Goal: Information Seeking & Learning: Learn about a topic

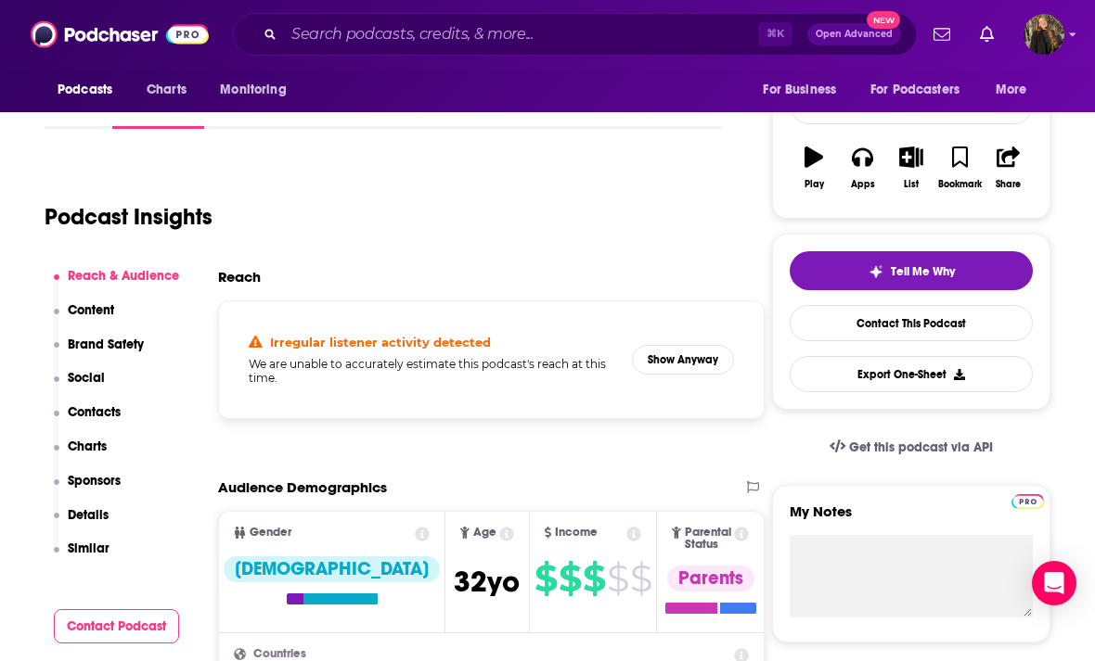
scroll to position [307, 0]
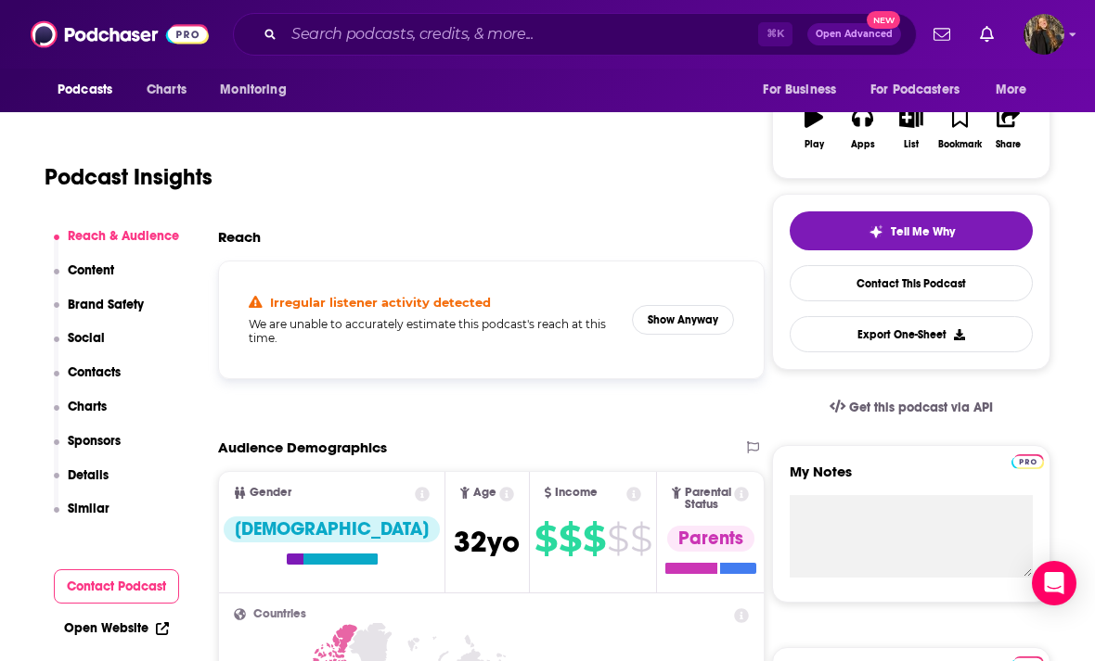
click at [656, 331] on button "Show Anyway" at bounding box center [683, 320] width 102 height 30
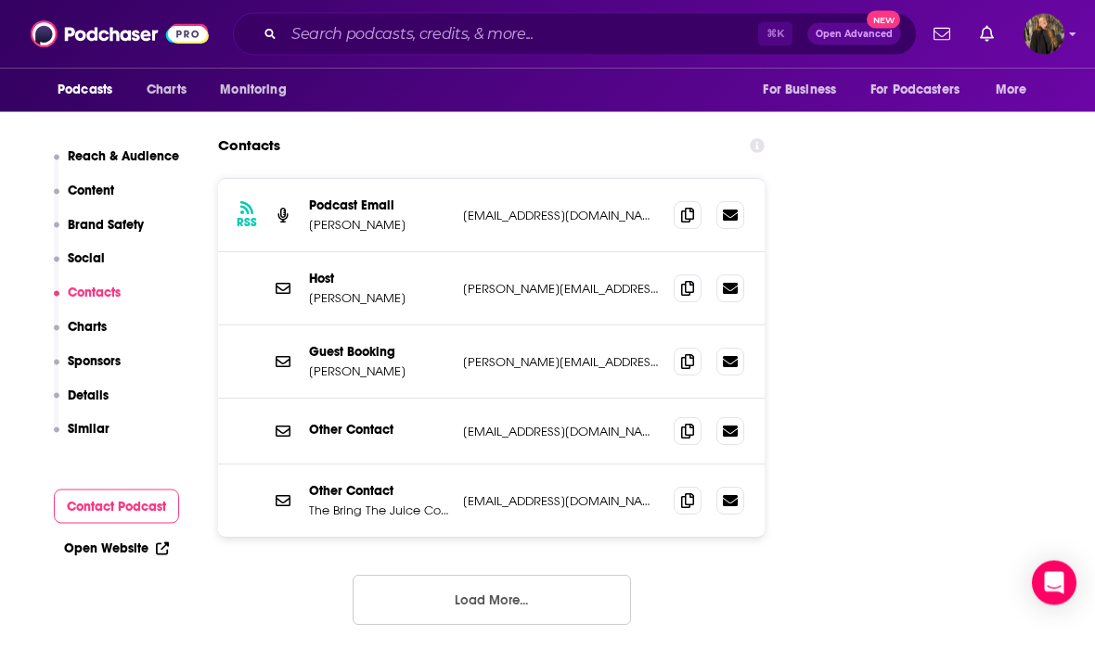
scroll to position [2272, 0]
click at [681, 281] on icon at bounding box center [687, 288] width 13 height 15
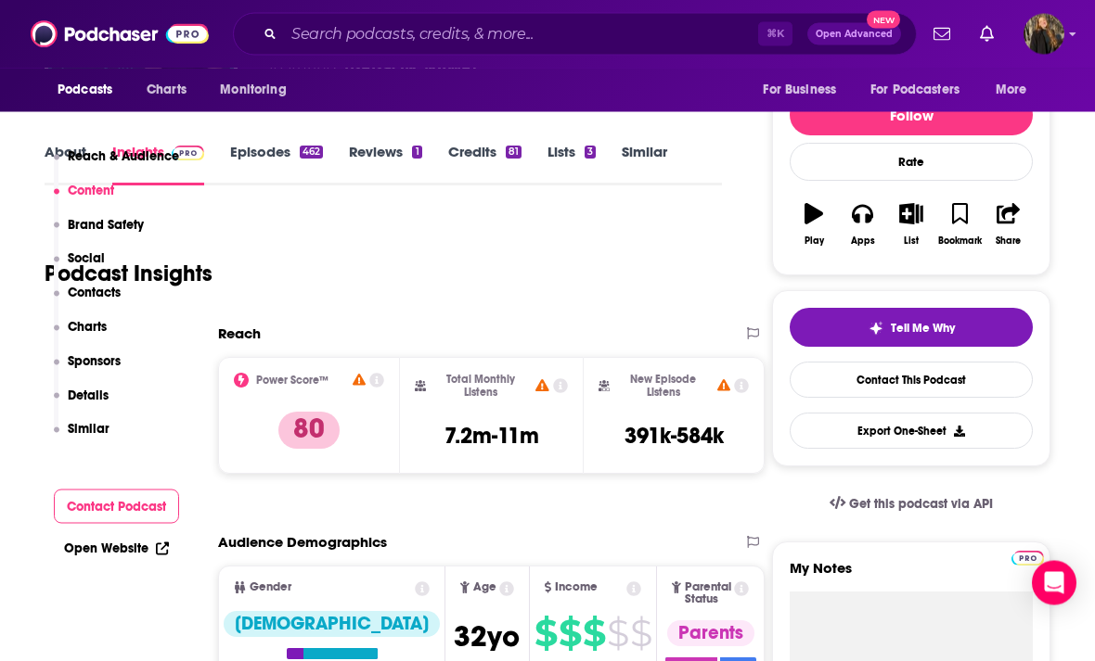
scroll to position [0, 0]
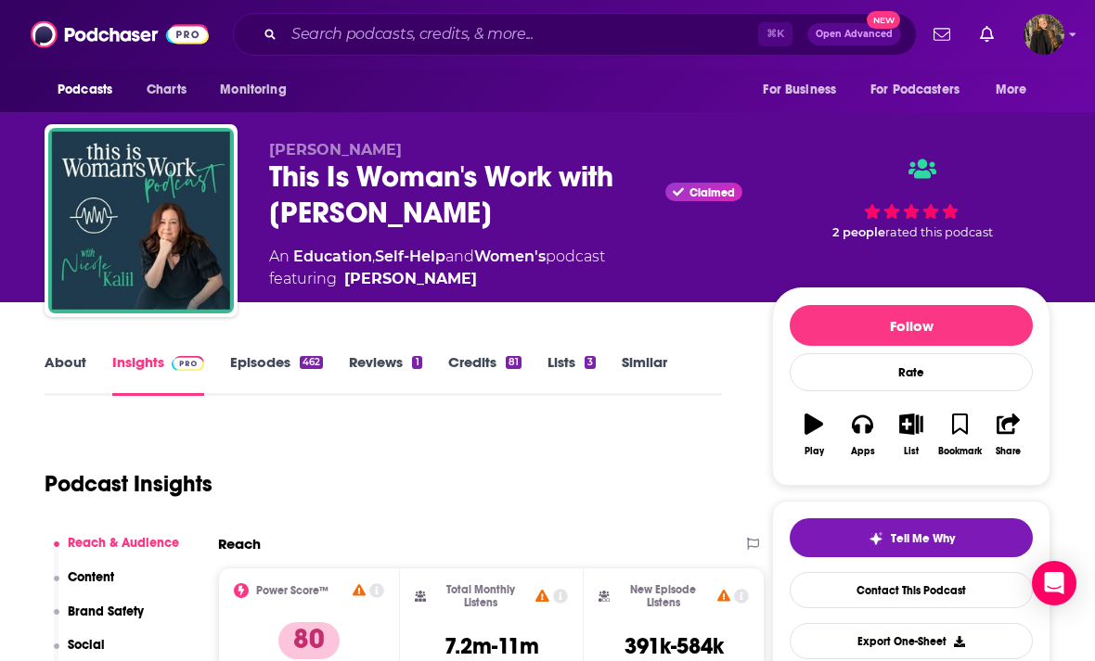
click at [271, 357] on link "Episodes 462" at bounding box center [276, 374] width 93 height 43
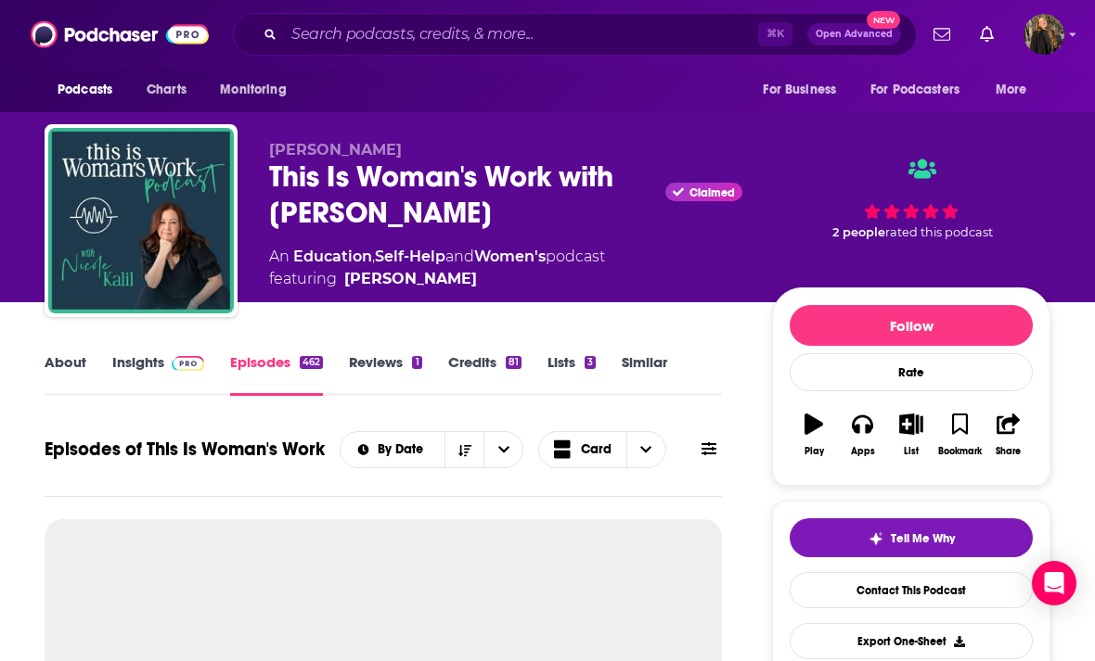
click at [259, 364] on link "Episodes 462" at bounding box center [276, 374] width 93 height 43
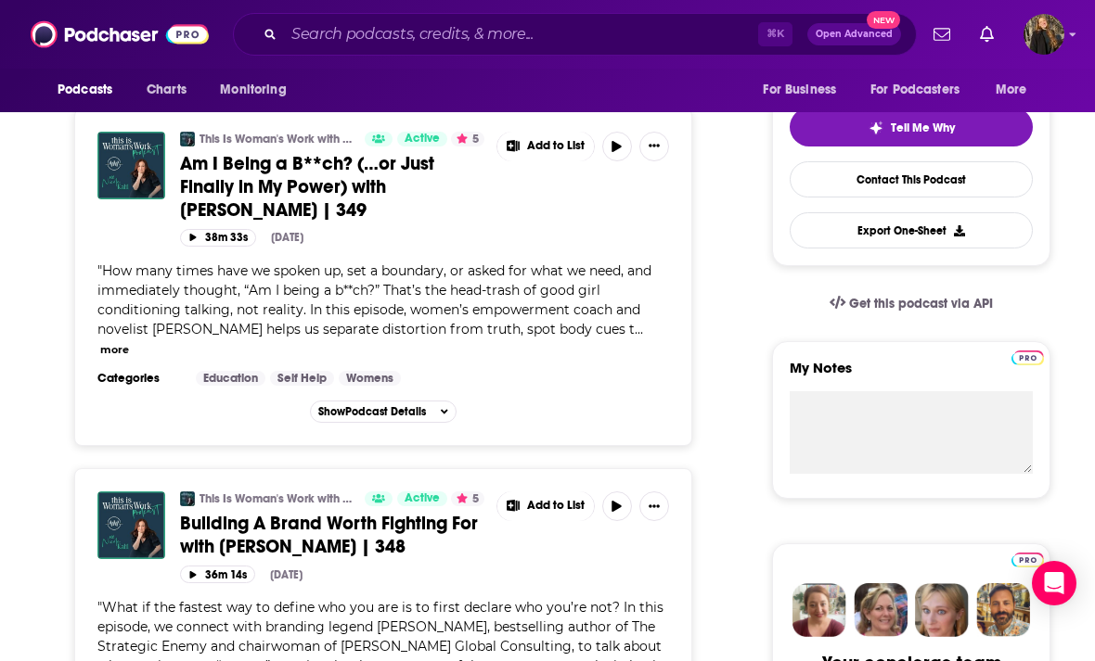
scroll to position [230, 0]
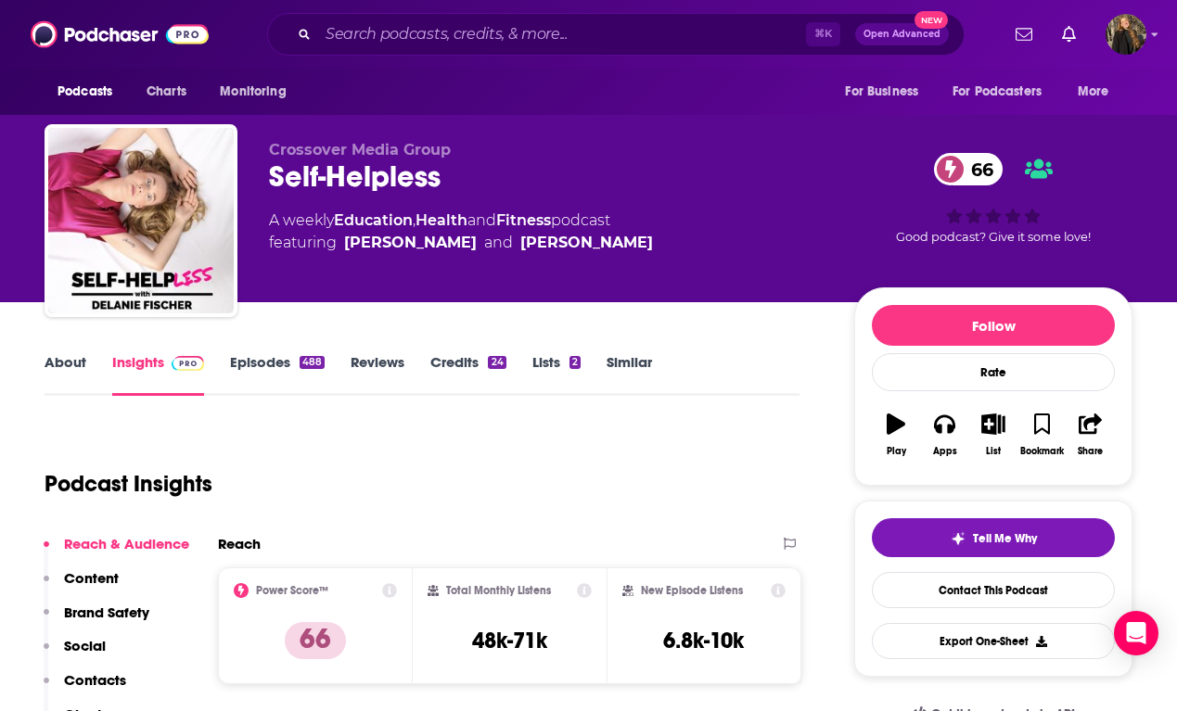
click at [252, 373] on link "Episodes 488" at bounding box center [277, 374] width 95 height 43
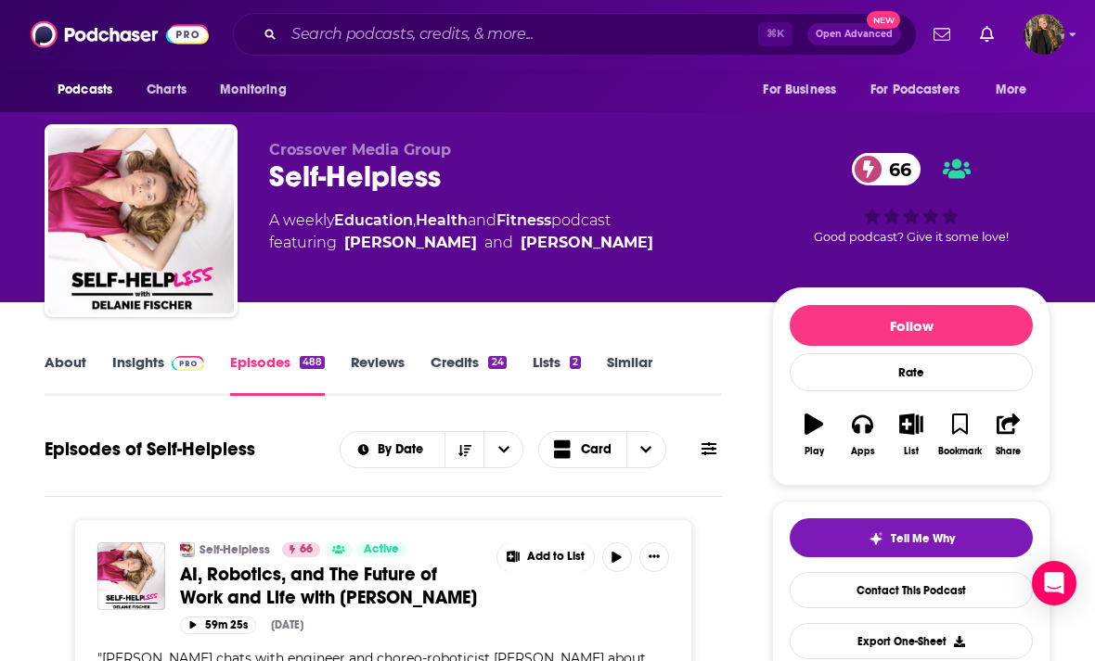
click at [141, 386] on link "Insights" at bounding box center [158, 374] width 92 height 43
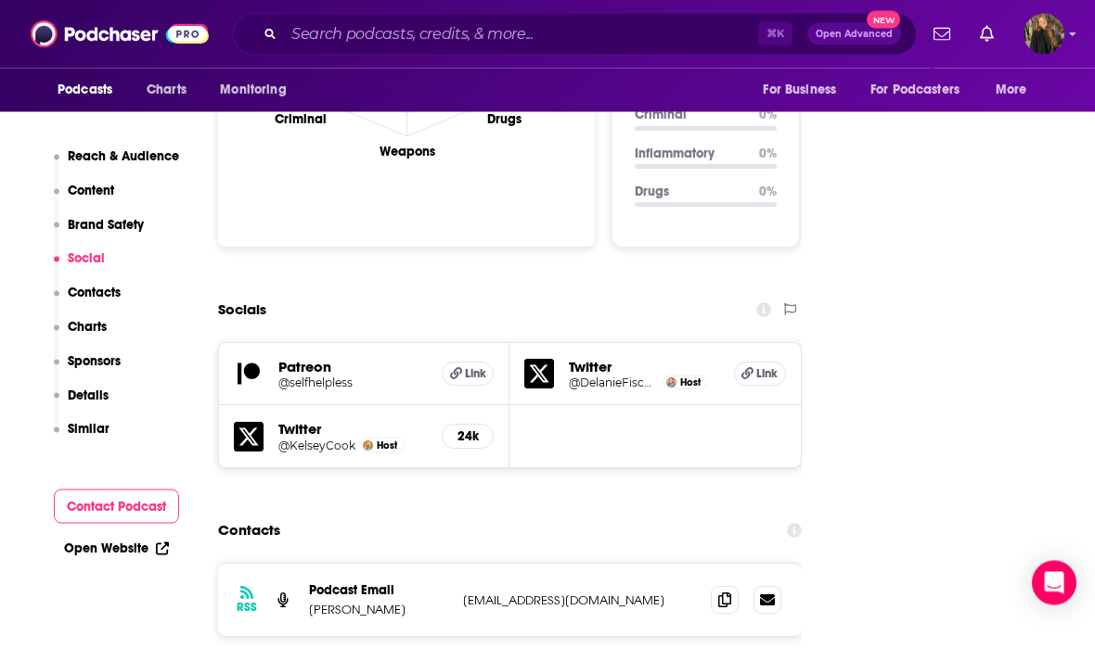
scroll to position [1946, 0]
click at [720, 593] on icon at bounding box center [724, 600] width 13 height 15
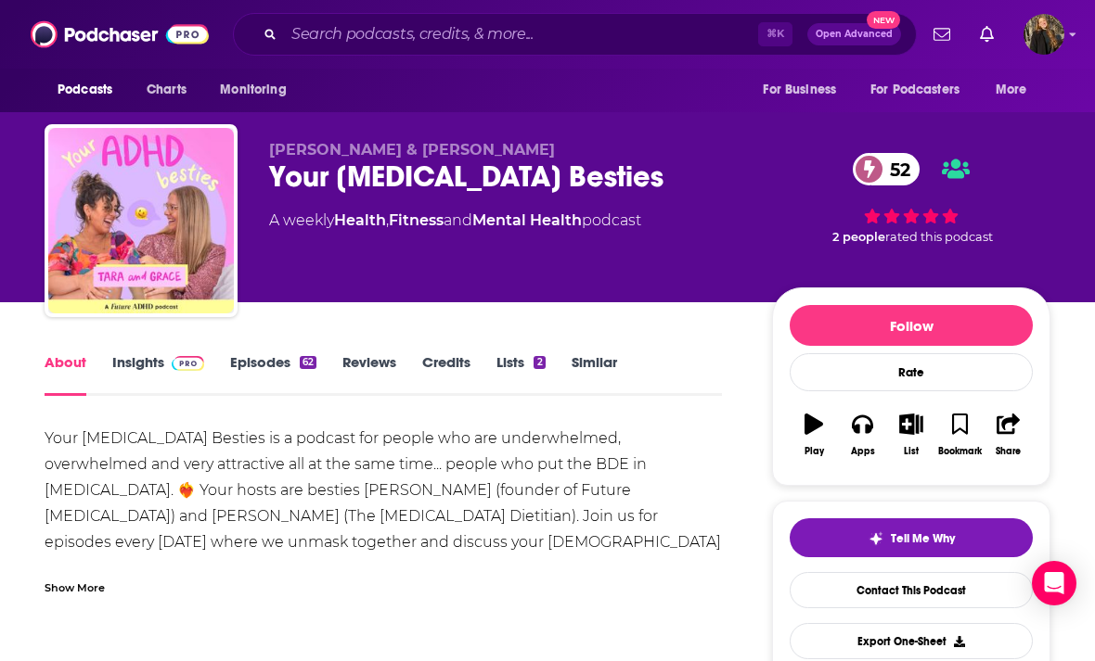
click at [173, 376] on link "Insights" at bounding box center [158, 374] width 92 height 43
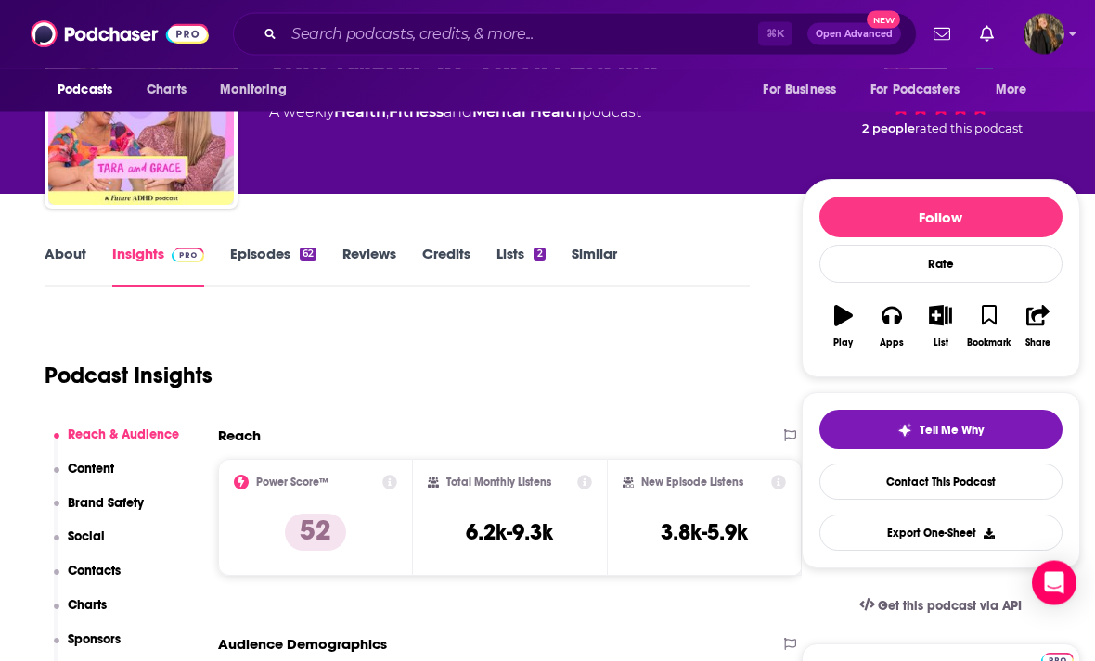
scroll to position [79, 0]
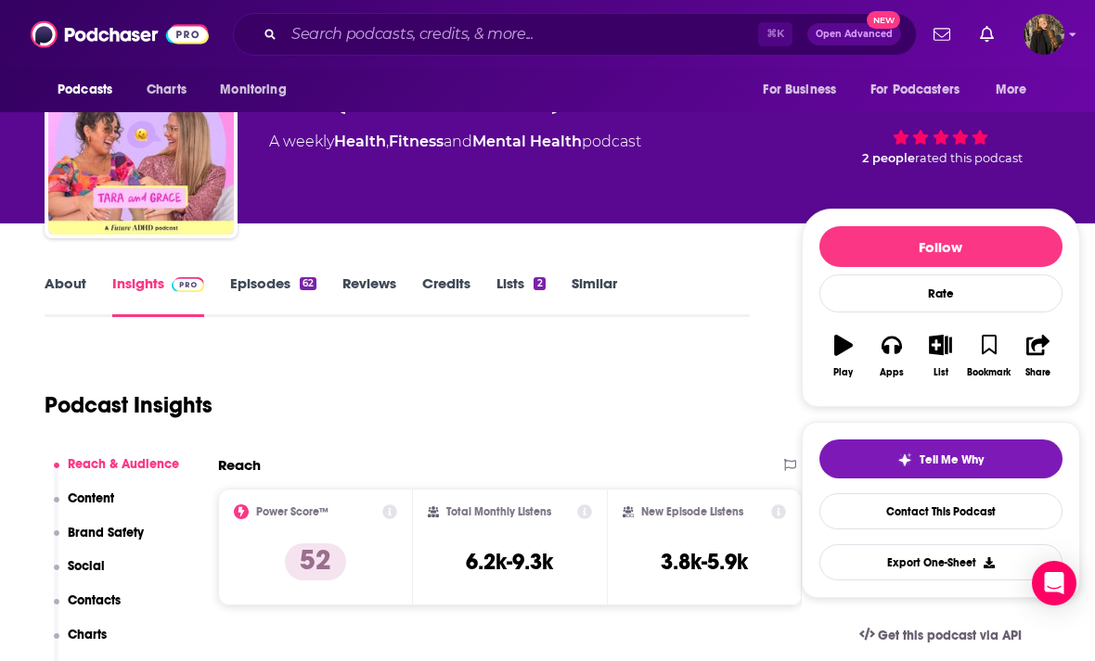
click at [273, 285] on link "Episodes 62" at bounding box center [273, 296] width 86 height 43
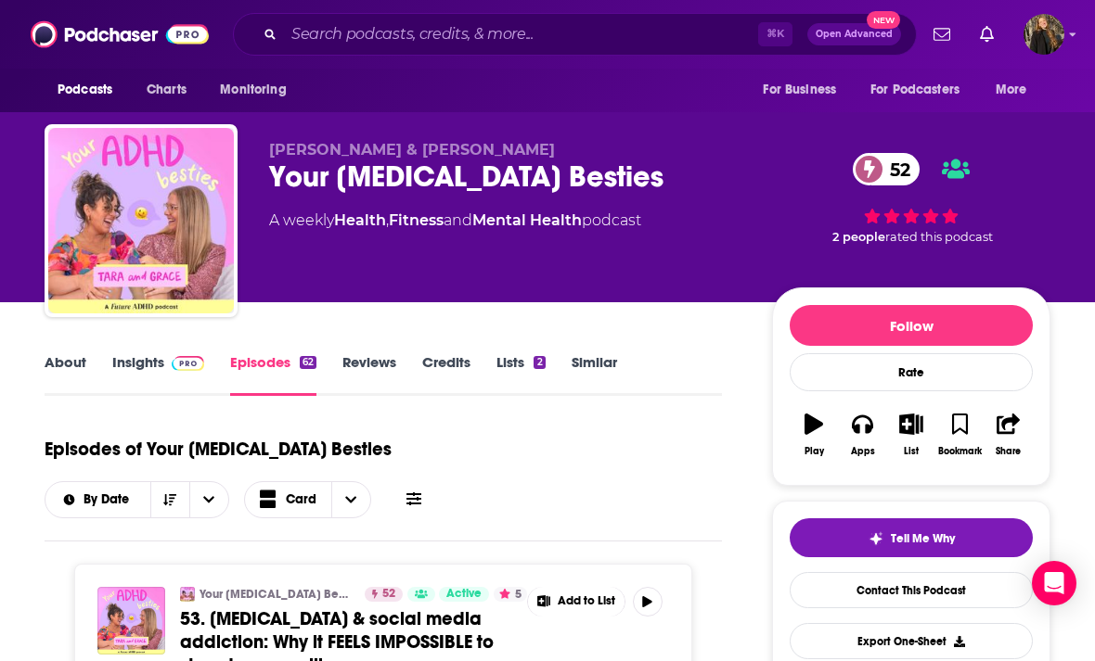
click at [172, 357] on img at bounding box center [188, 363] width 32 height 15
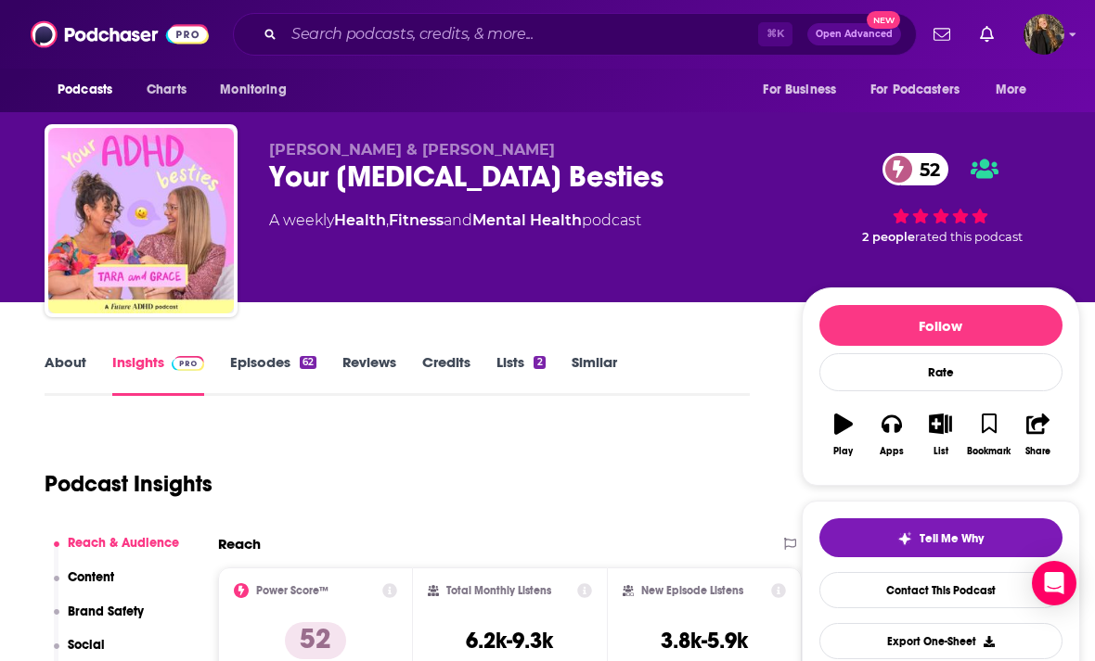
click at [158, 365] on link "Insights" at bounding box center [158, 374] width 92 height 43
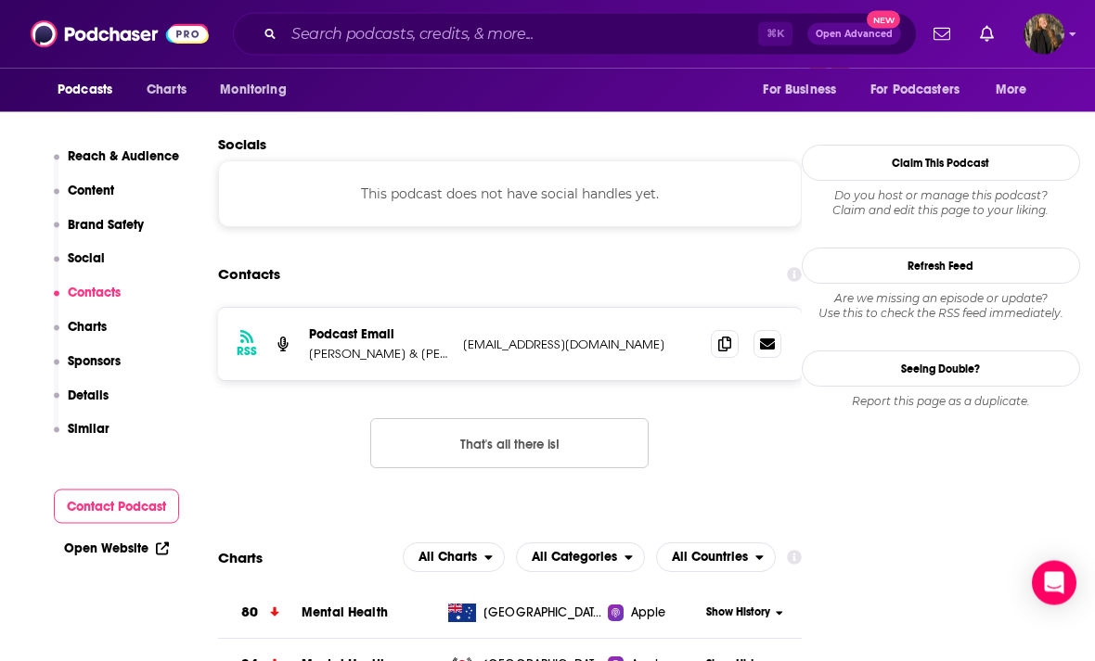
click at [726, 338] on icon at bounding box center [724, 345] width 13 height 15
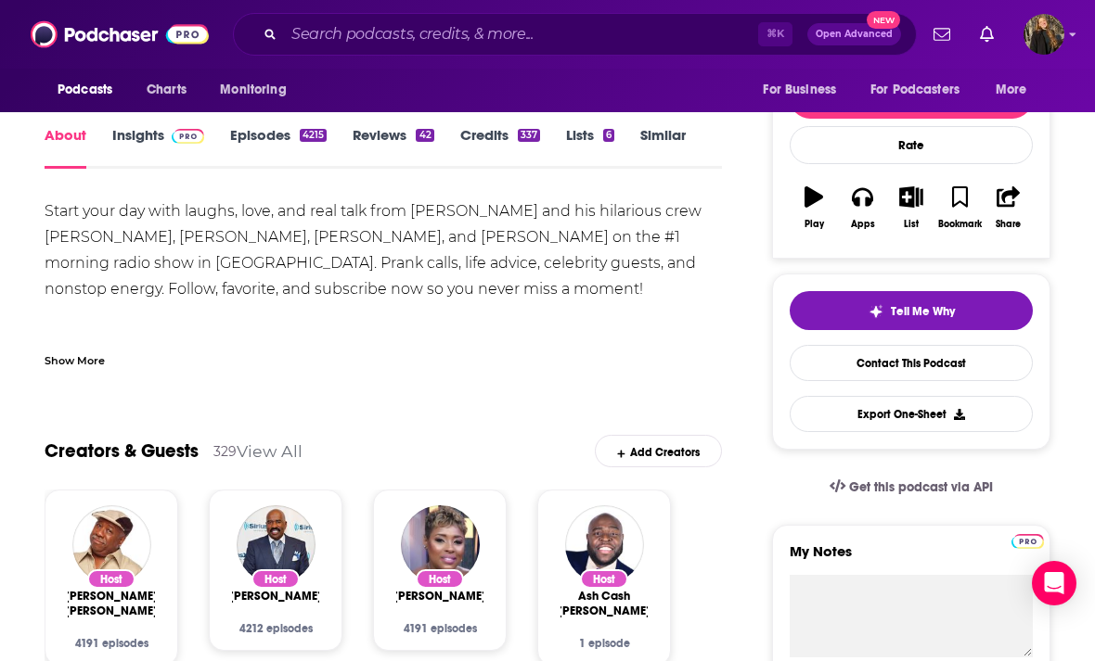
scroll to position [154, 0]
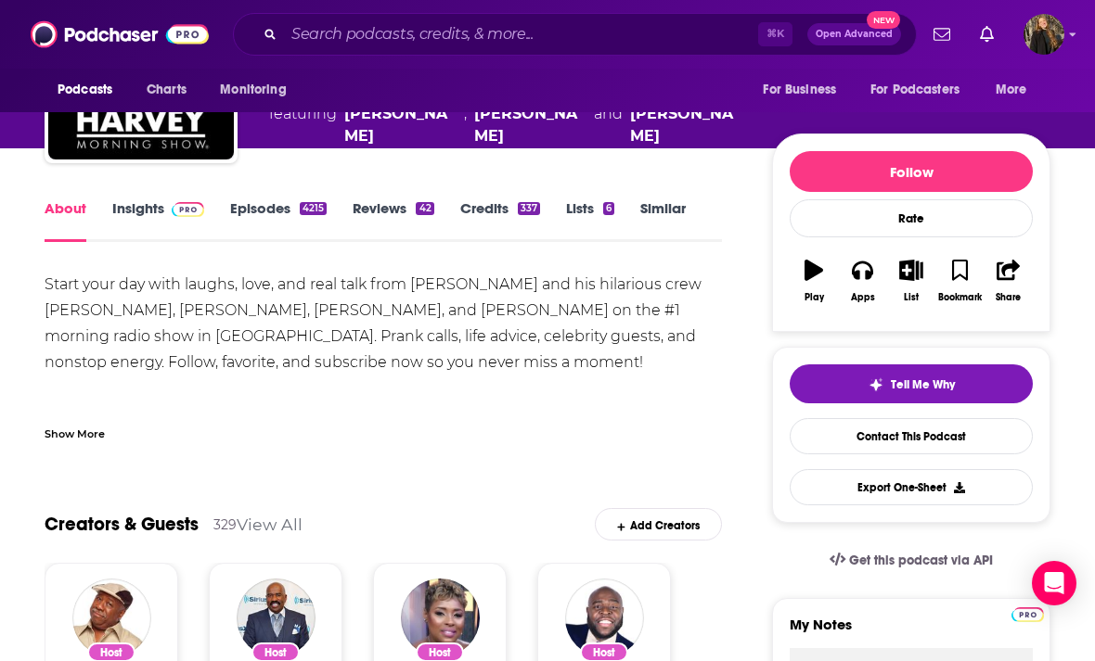
click at [283, 215] on link "Episodes 4215" at bounding box center [278, 220] width 96 height 43
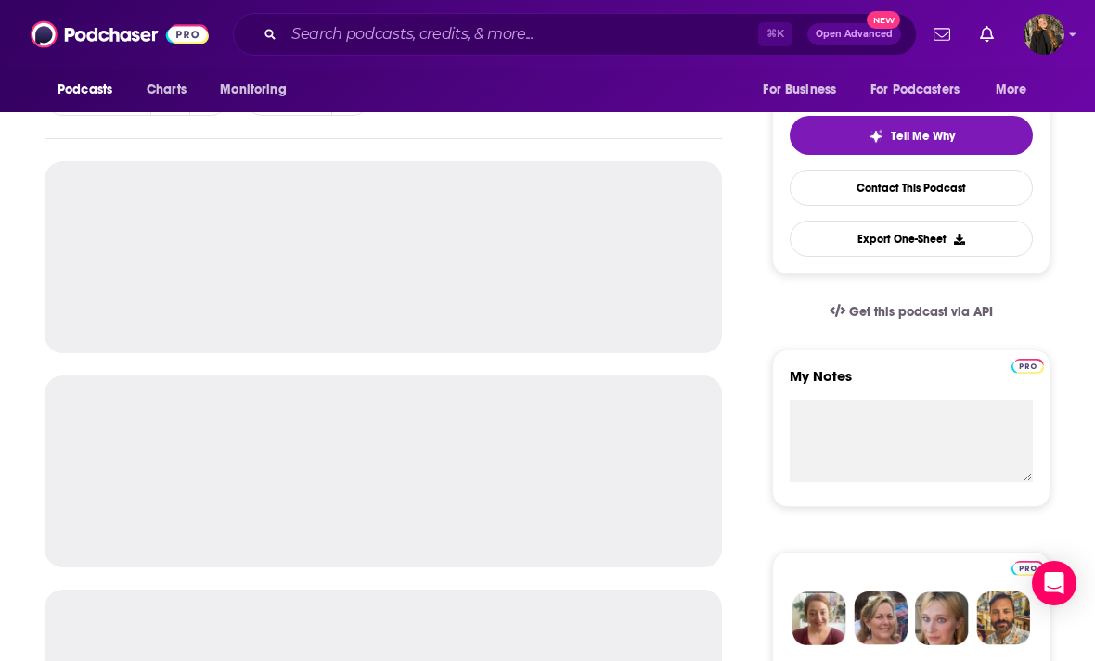
scroll to position [462, 0]
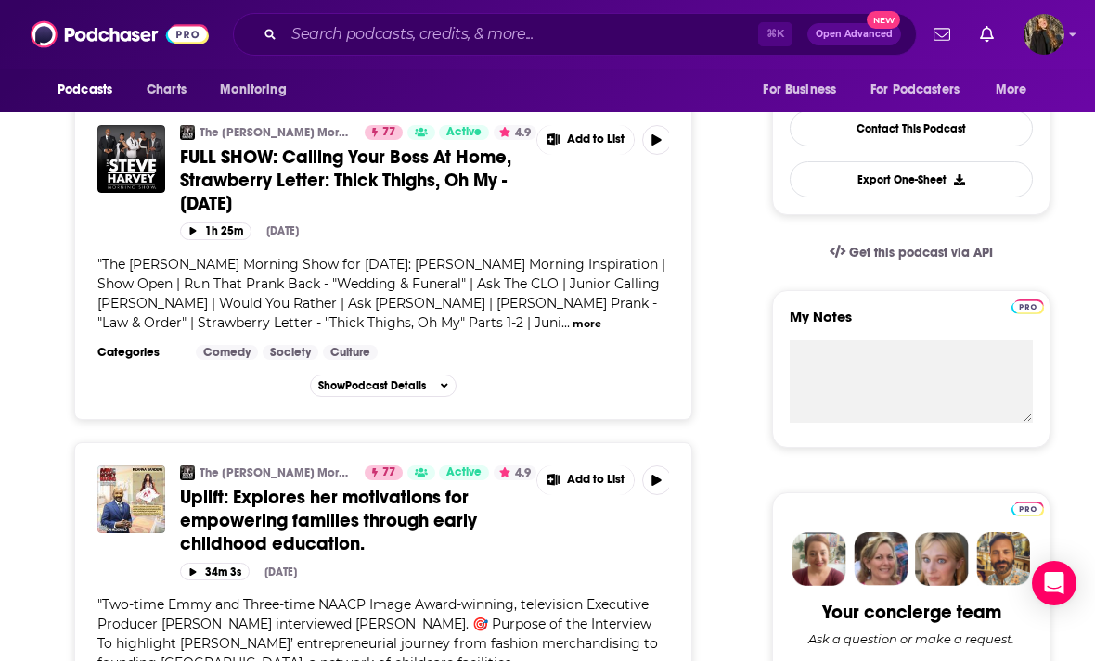
click at [561, 324] on span "..." at bounding box center [565, 322] width 8 height 17
click at [572, 331] on button "more" at bounding box center [586, 324] width 29 height 16
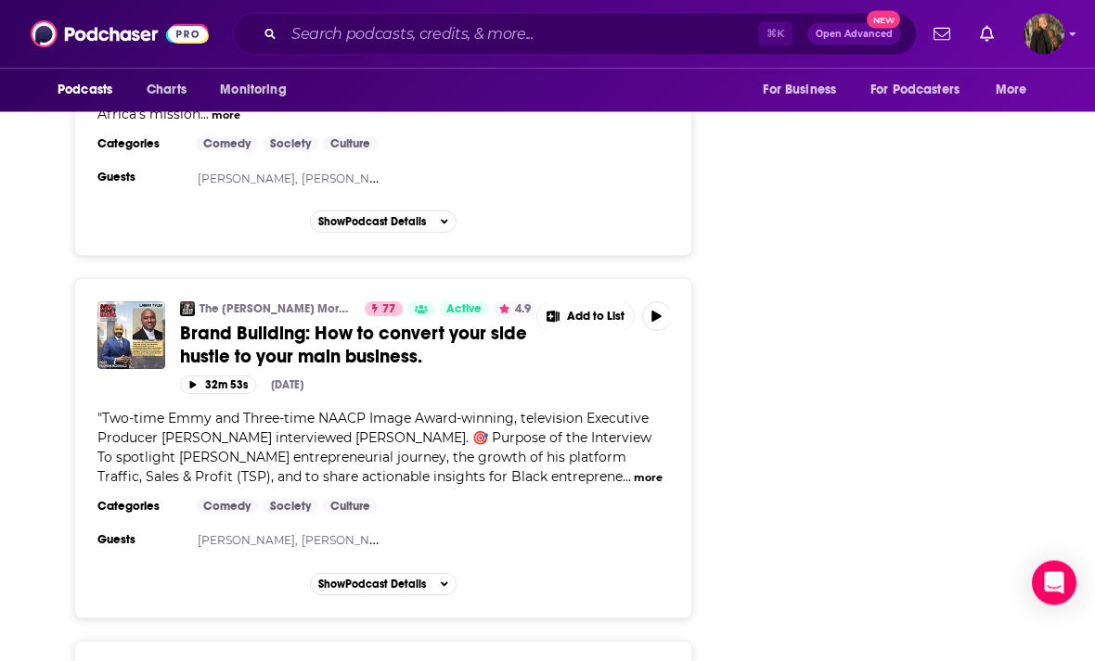
scroll to position [4018, 0]
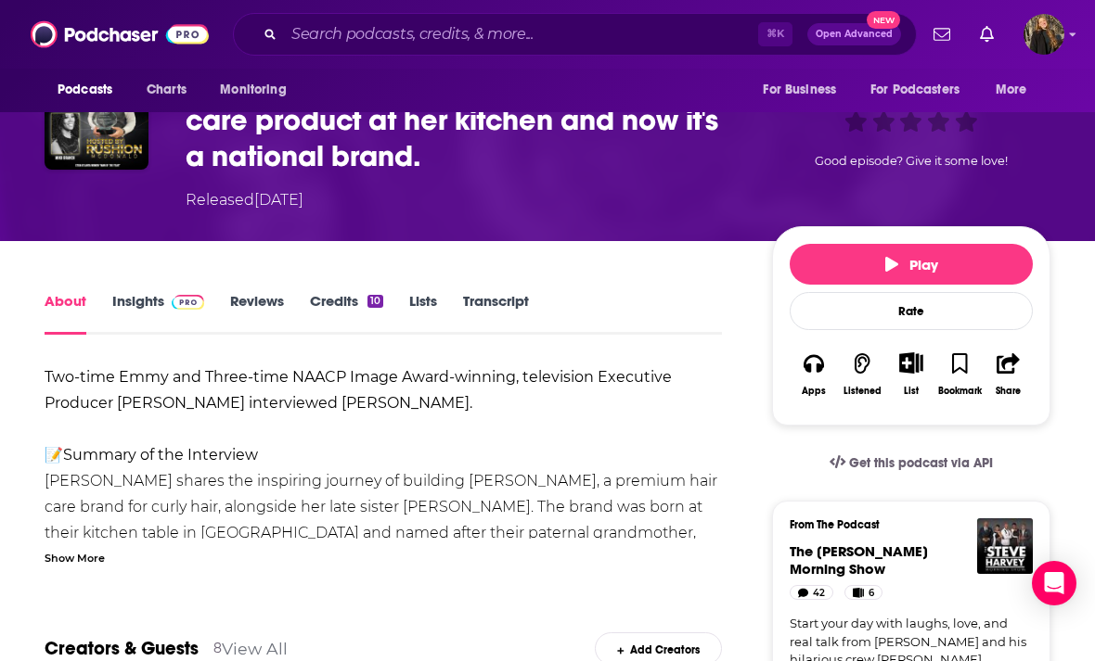
scroll to position [151, 0]
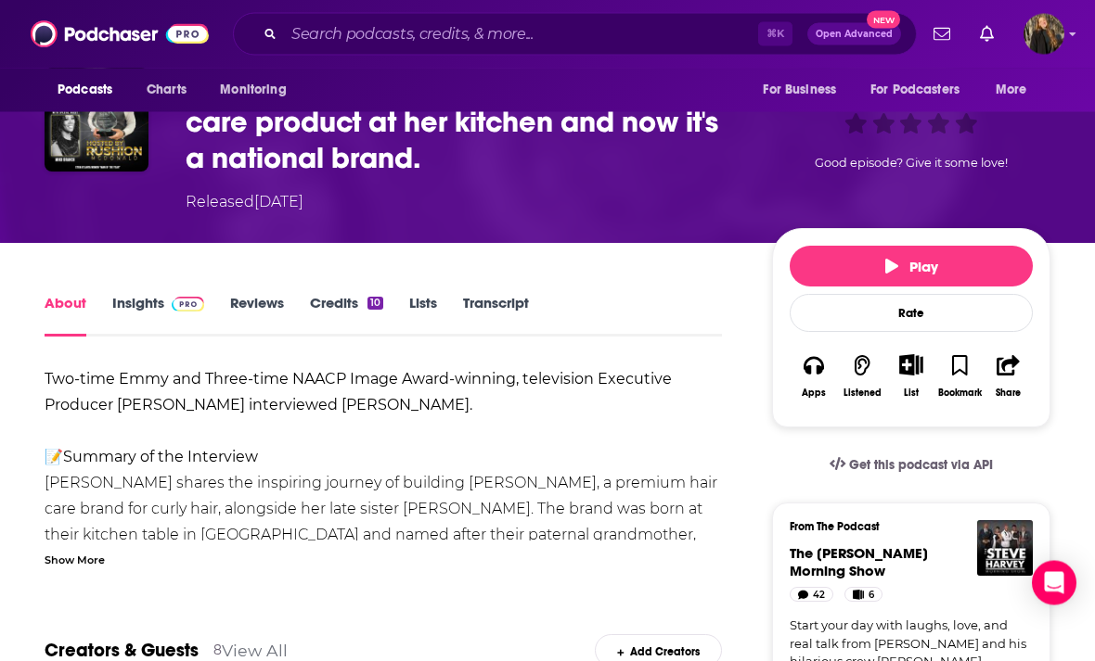
click at [323, 301] on link "Credits 10" at bounding box center [346, 316] width 73 height 43
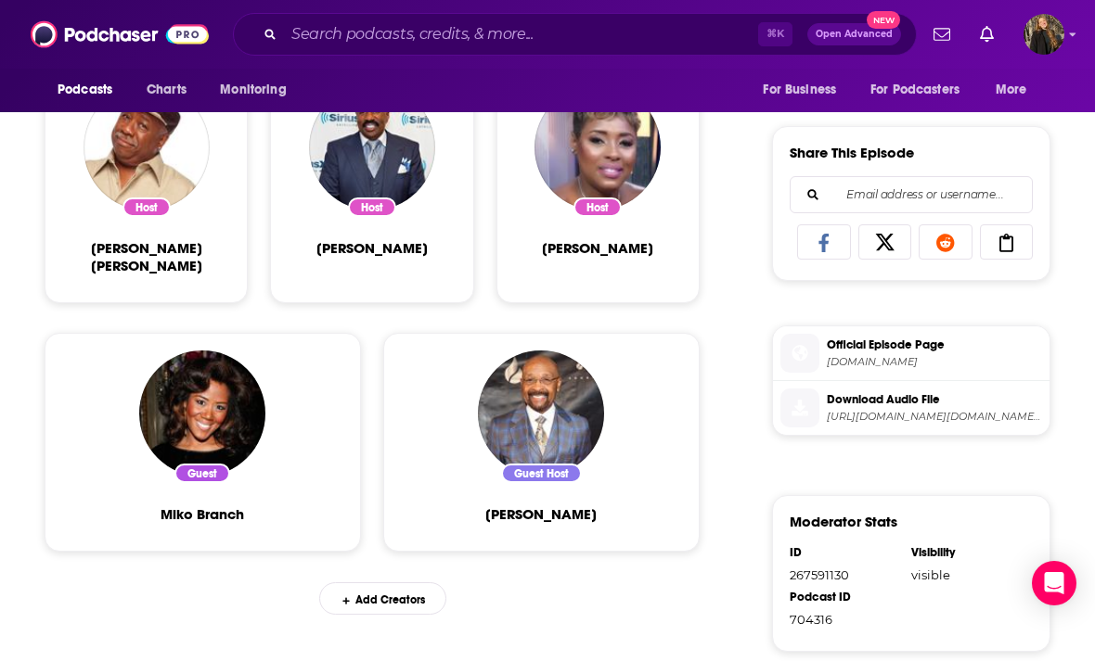
scroll to position [834, 0]
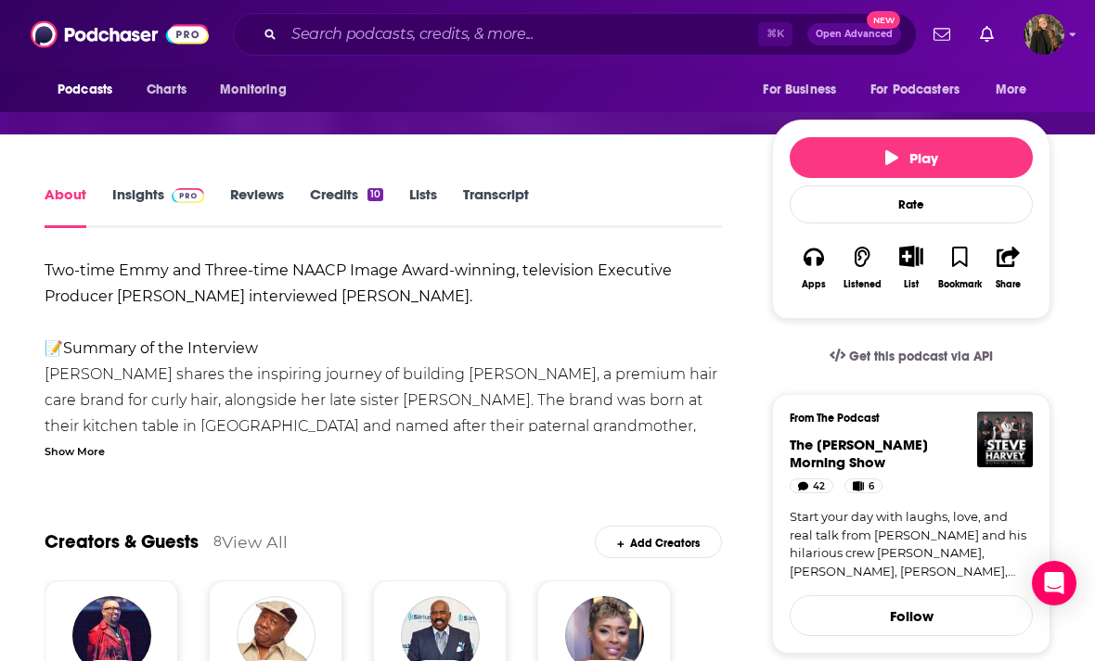
scroll to position [133, 0]
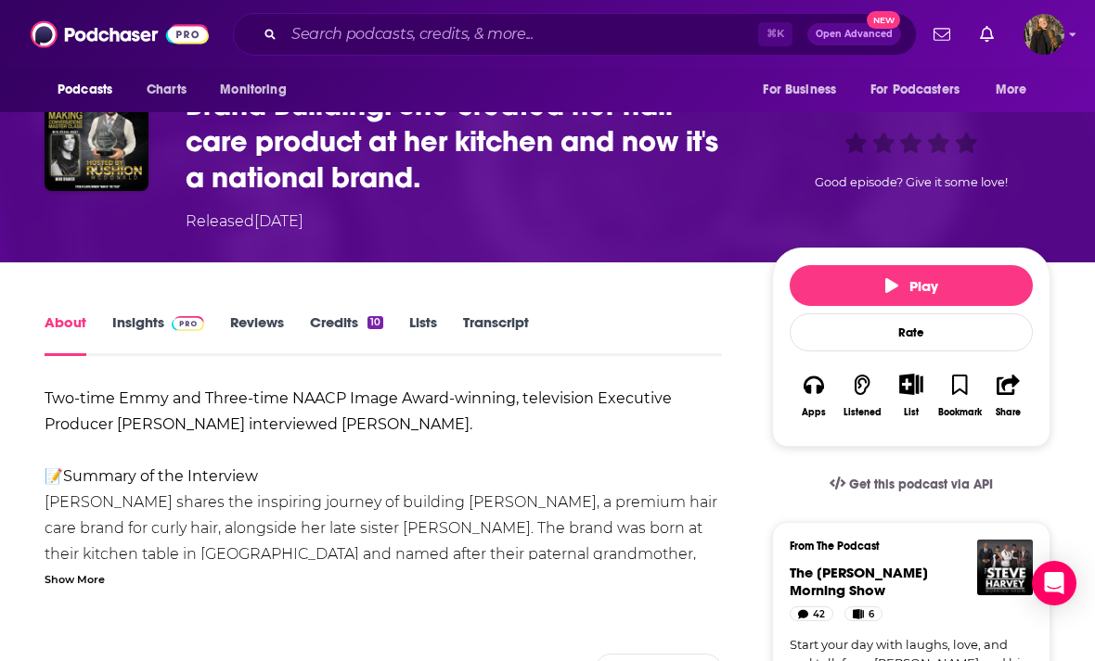
click at [132, 325] on link "Insights" at bounding box center [158, 335] width 92 height 43
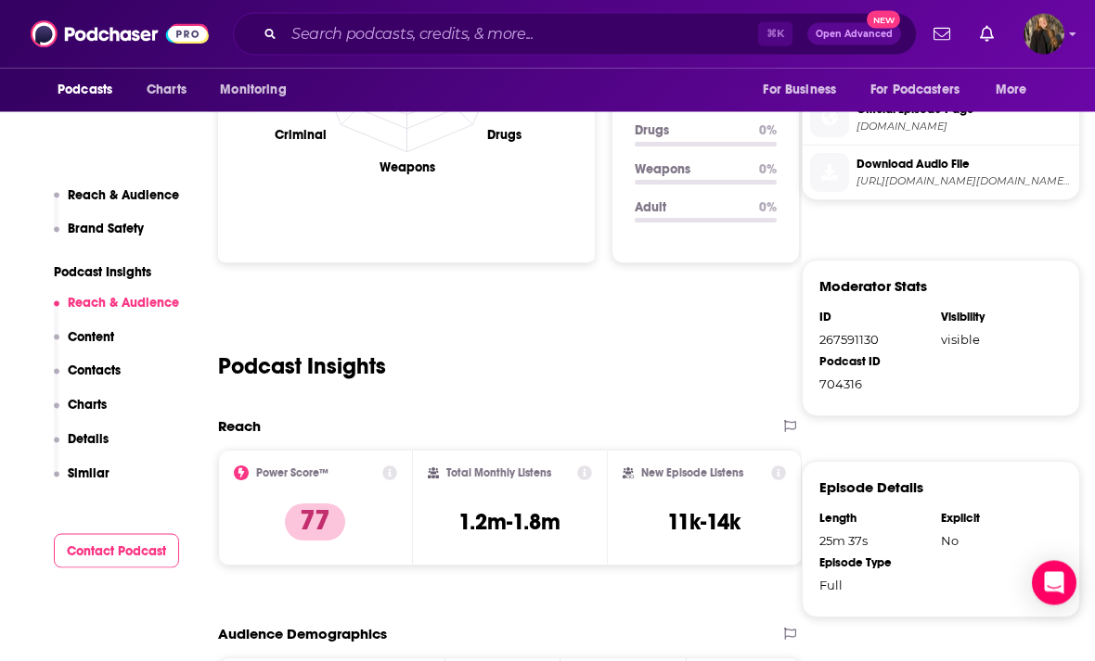
scroll to position [1045, 0]
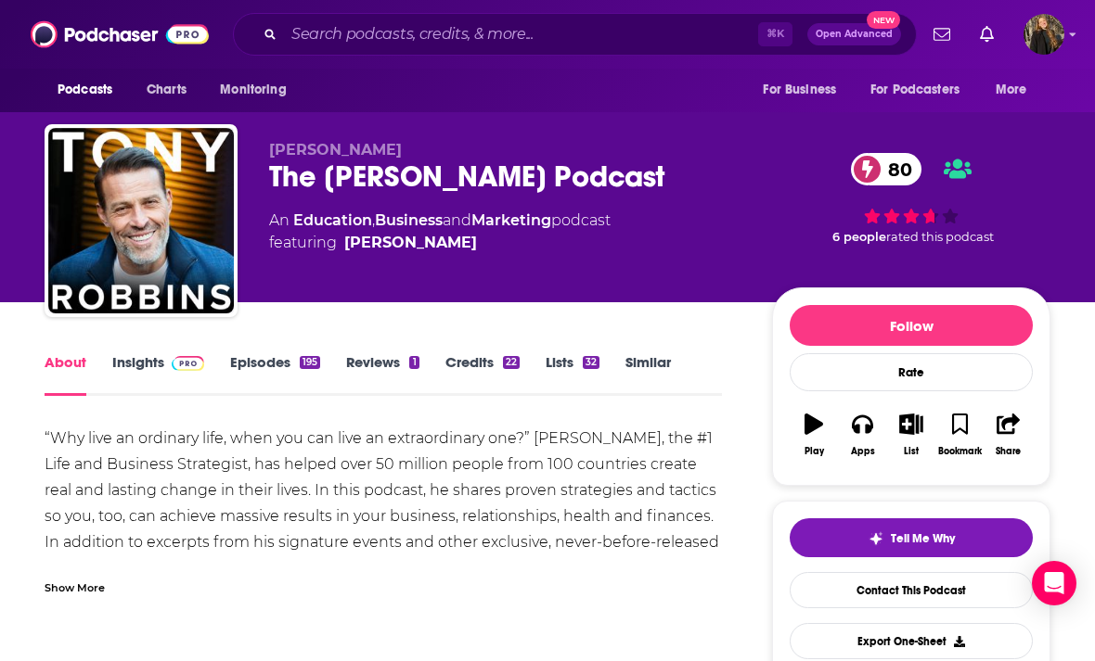
click at [282, 182] on div "The [PERSON_NAME] Podcast 80" at bounding box center [505, 177] width 473 height 36
click at [281, 182] on div "The [PERSON_NAME] Podcast 80" at bounding box center [505, 177] width 473 height 36
click at [279, 183] on div "The [PERSON_NAME] Podcast 80" at bounding box center [505, 177] width 473 height 36
click at [287, 190] on div "The [PERSON_NAME] Podcast 80" at bounding box center [505, 177] width 473 height 36
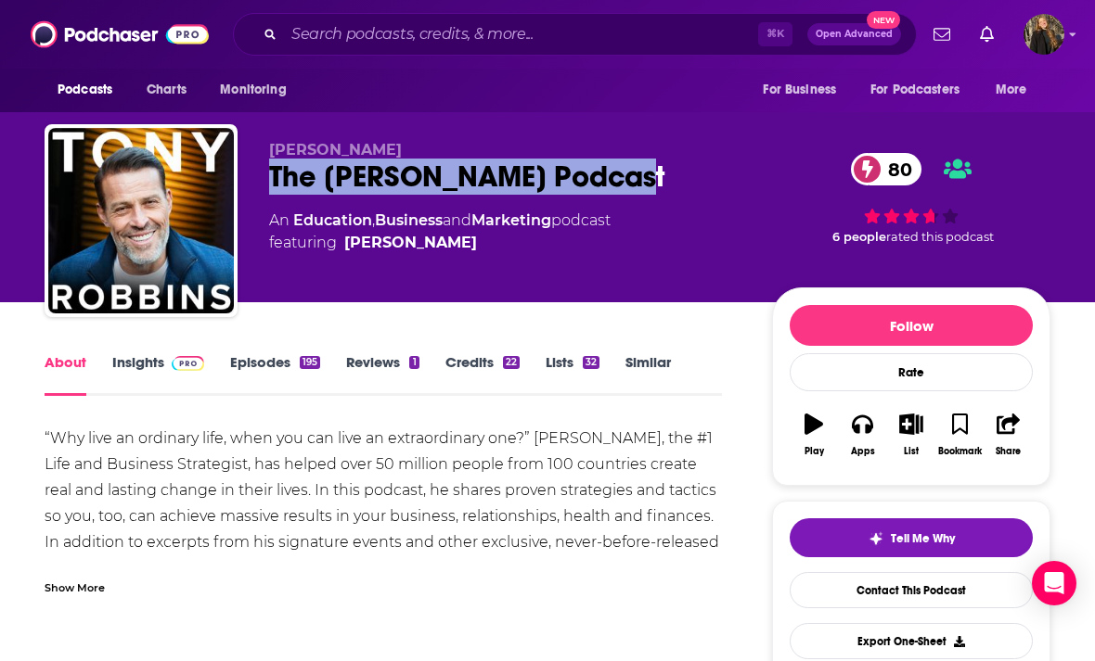
copy h1 "The [PERSON_NAME] Podcast"
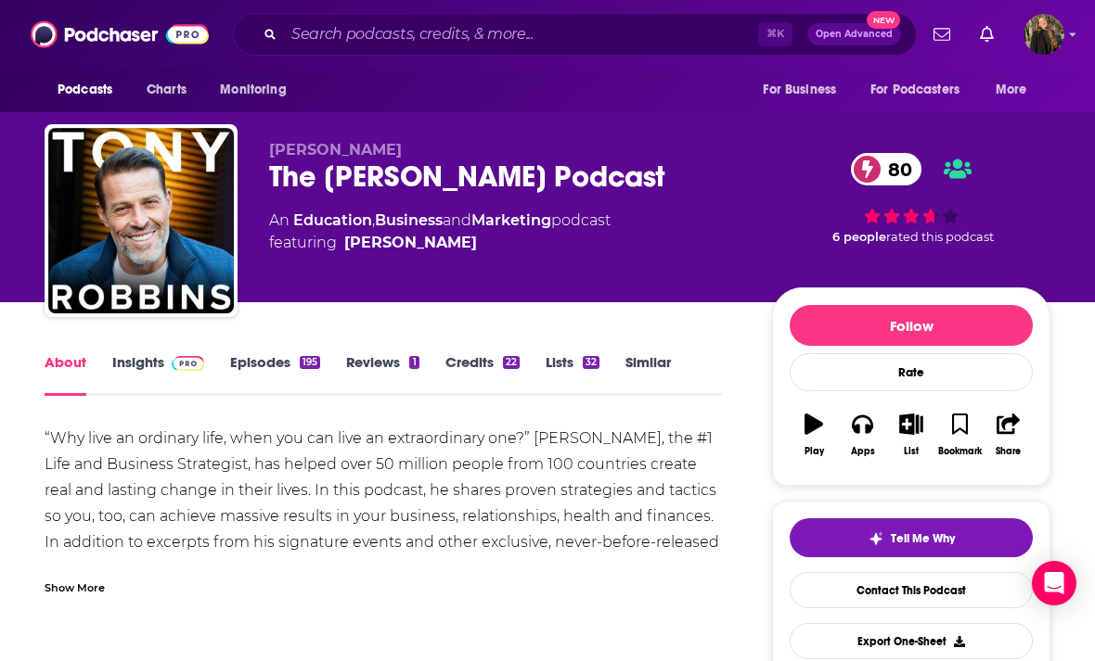
click at [172, 362] on img at bounding box center [188, 363] width 32 height 15
